Goal: Task Accomplishment & Management: Complete application form

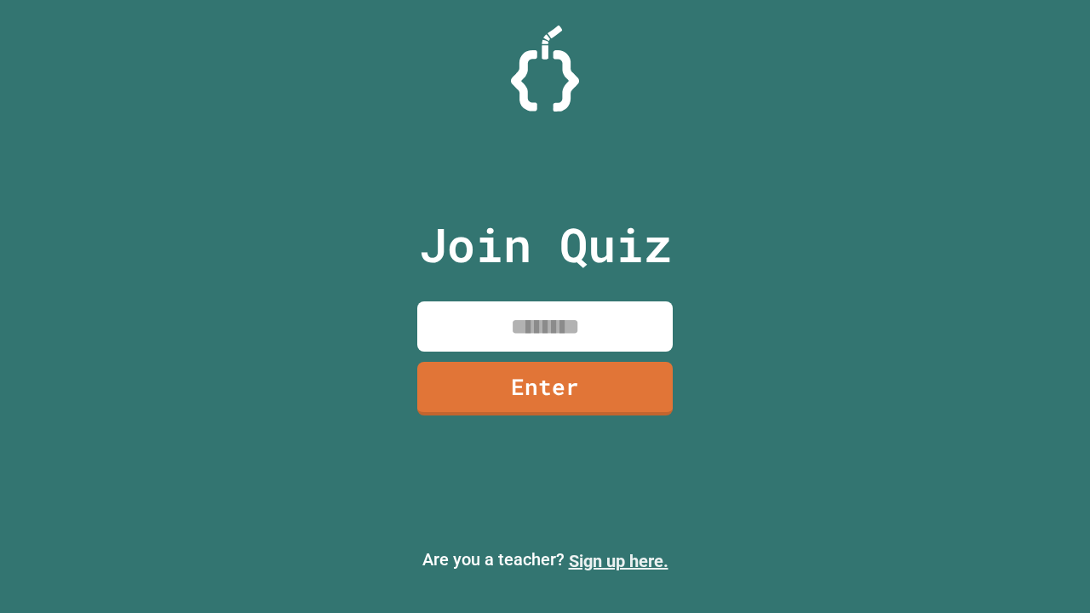
click at [618, 561] on link "Sign up here." at bounding box center [619, 561] width 100 height 20
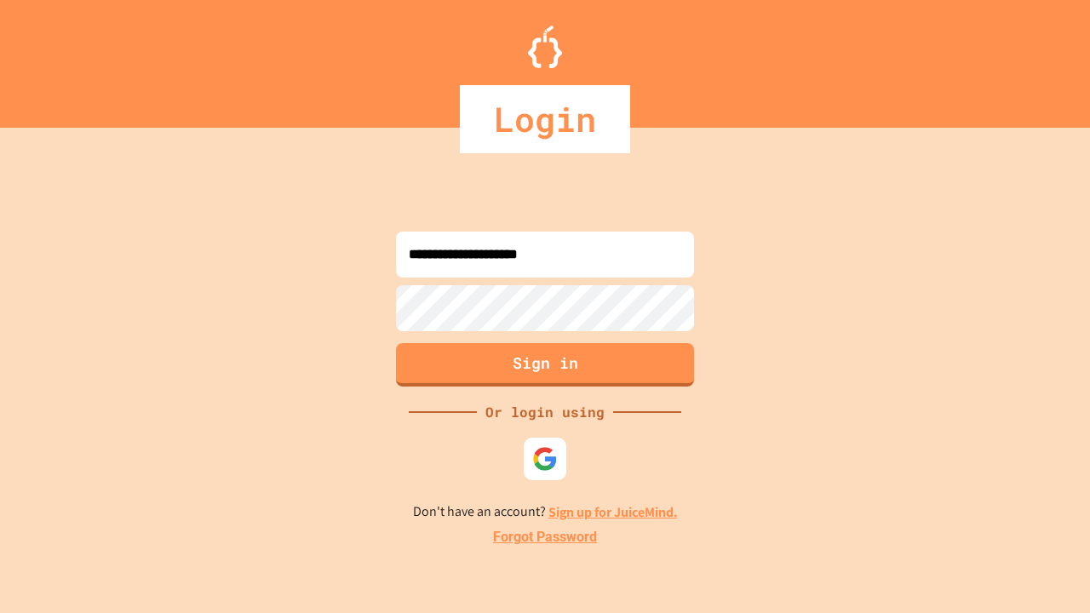
type input "**********"
